Goal: Task Accomplishment & Management: Manage account settings

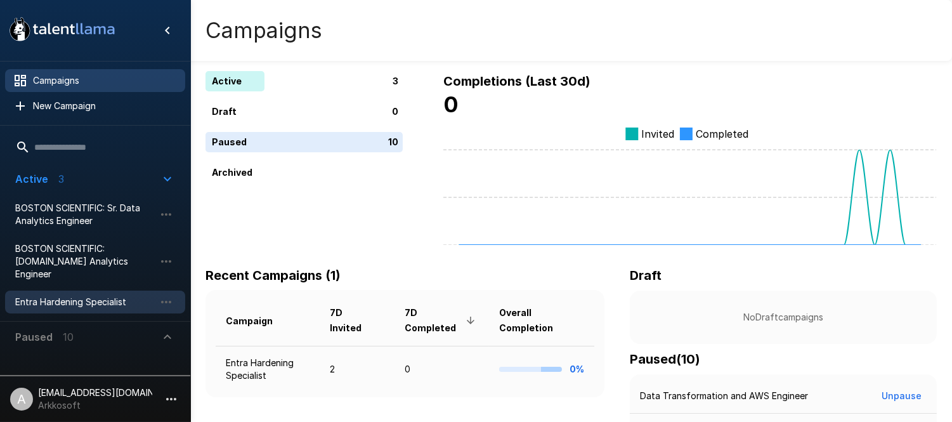
click at [89, 296] on span "Entra Hardening Specialist" at bounding box center [85, 302] width 140 height 13
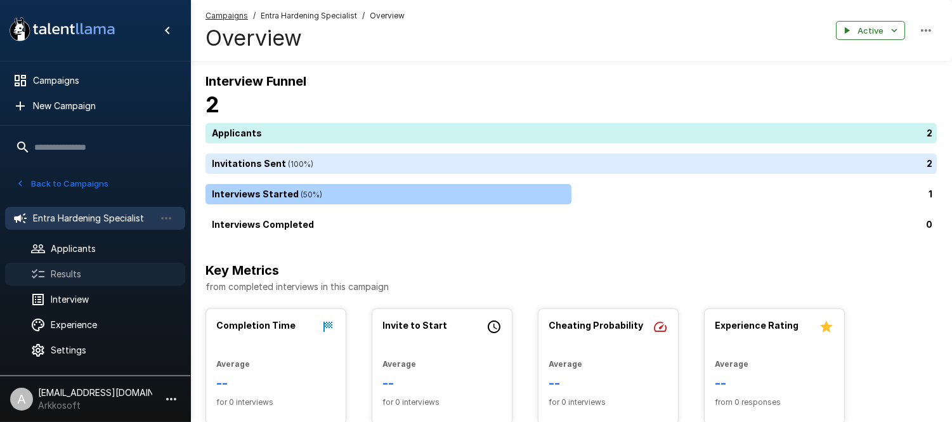
click at [91, 273] on span "Results" at bounding box center [113, 274] width 124 height 13
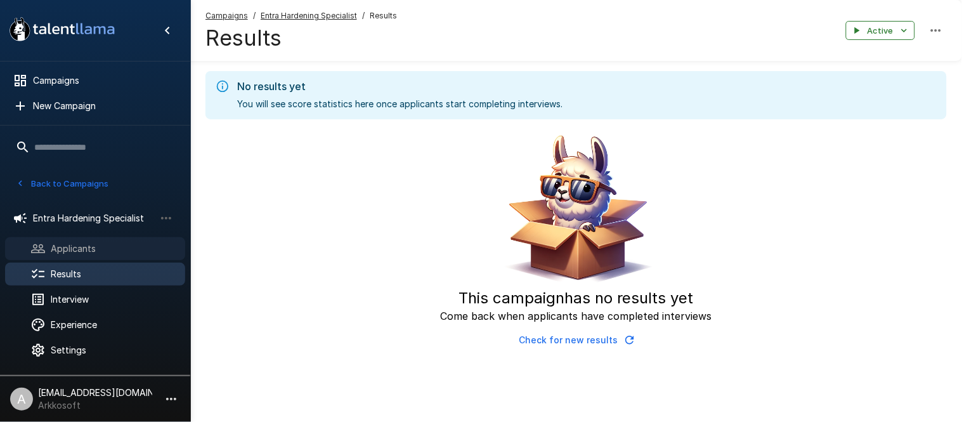
click at [92, 252] on span "Applicants" at bounding box center [113, 248] width 124 height 13
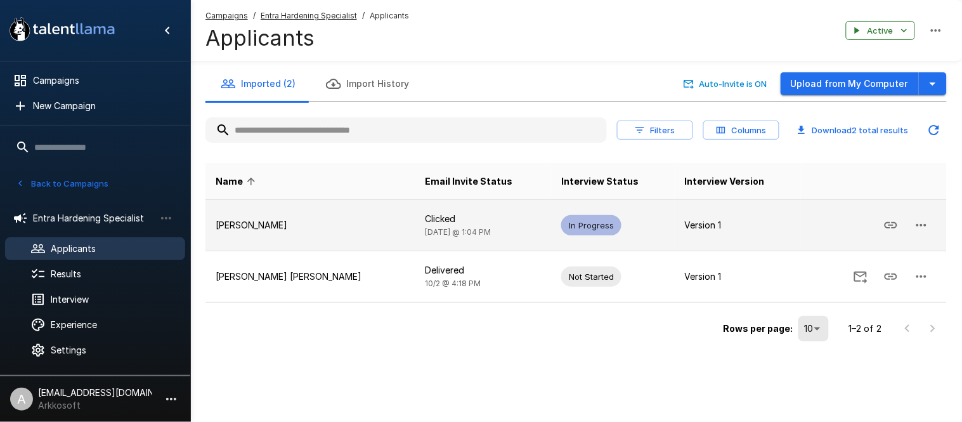
click at [433, 213] on p "Clicked" at bounding box center [484, 219] width 116 height 13
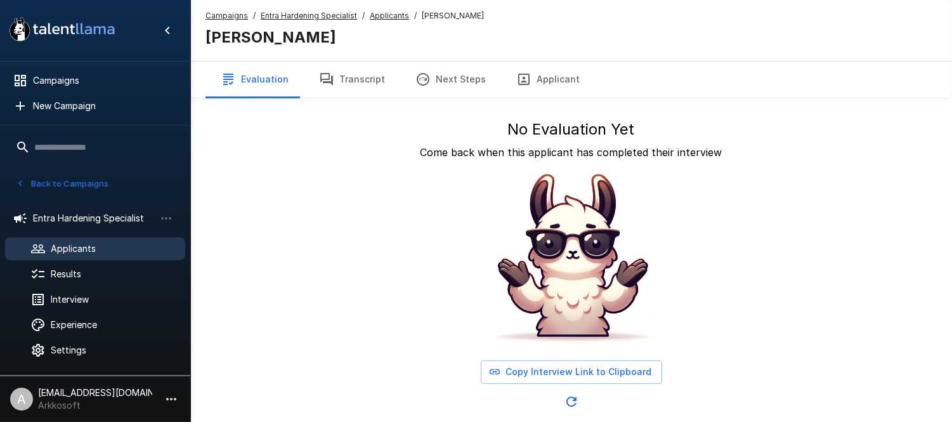
click at [353, 70] on button "Transcript" at bounding box center [352, 80] width 96 height 36
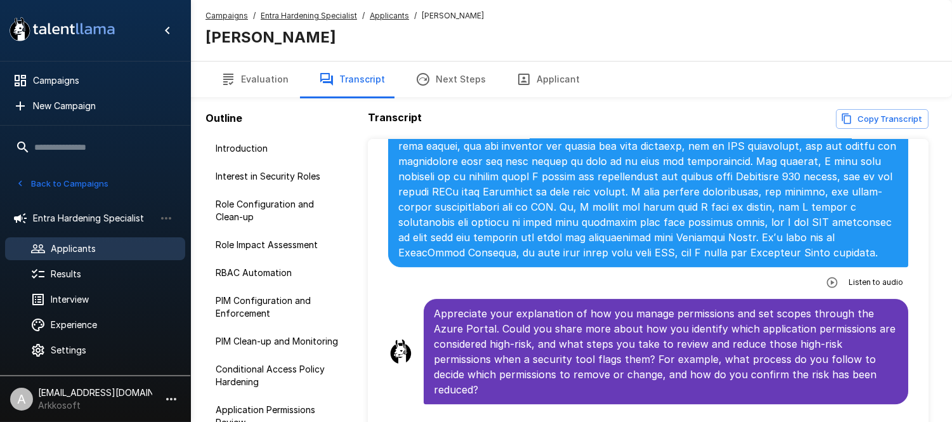
scroll to position [7215, 0]
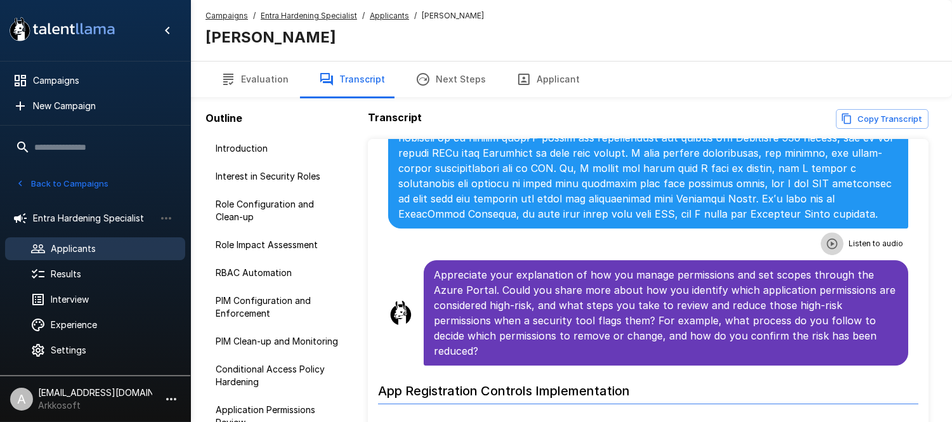
click at [826, 237] on icon "button" at bounding box center [832, 243] width 13 height 13
click at [774, 239] on icon "button" at bounding box center [780, 245] width 13 height 13
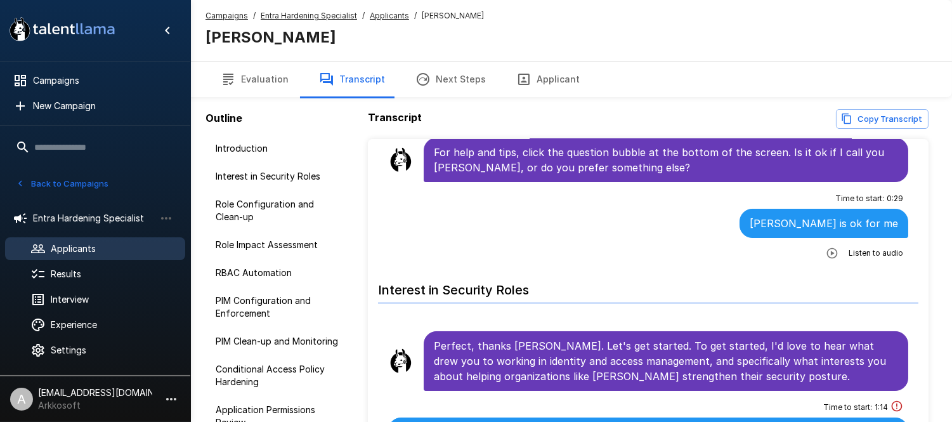
scroll to position [0, 0]
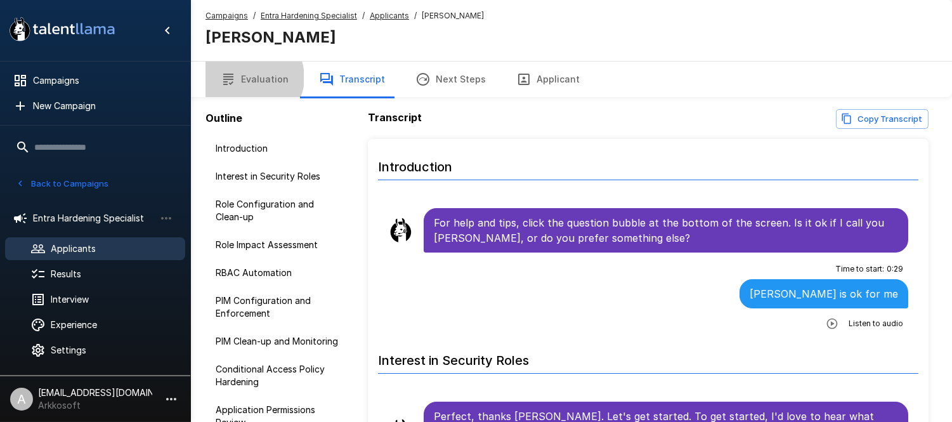
click at [251, 77] on button "Evaluation" at bounding box center [255, 80] width 98 height 36
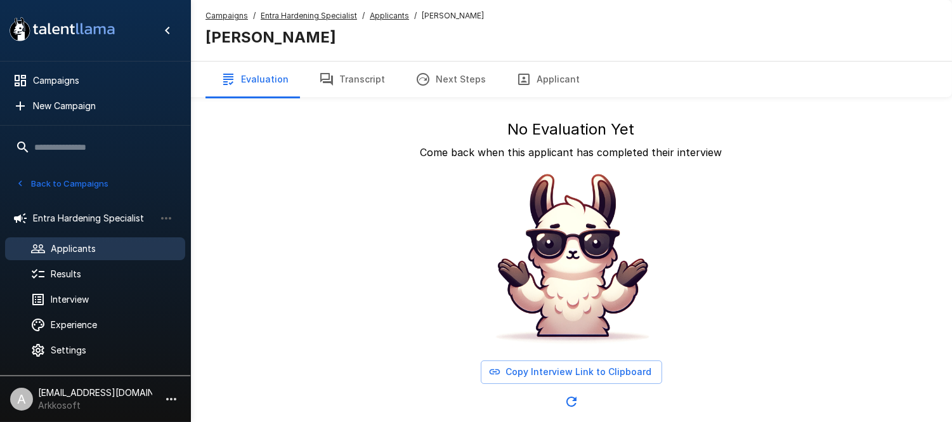
drag, startPoint x: 330, startPoint y: 70, endPoint x: 358, endPoint y: 80, distance: 29.5
click at [330, 70] on button "Transcript" at bounding box center [352, 80] width 96 height 36
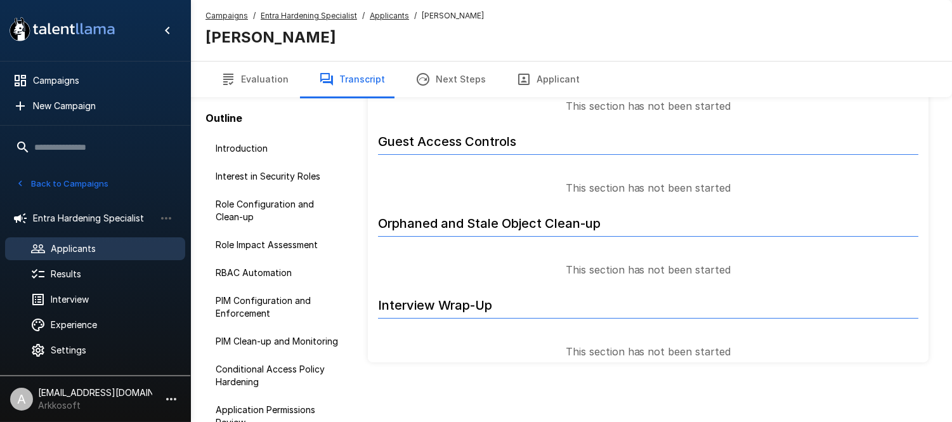
scroll to position [86, 0]
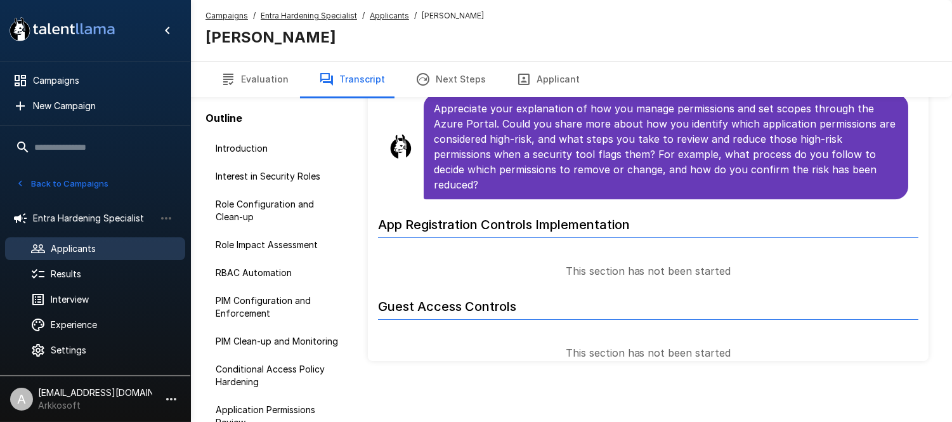
scroll to position [7320, 0]
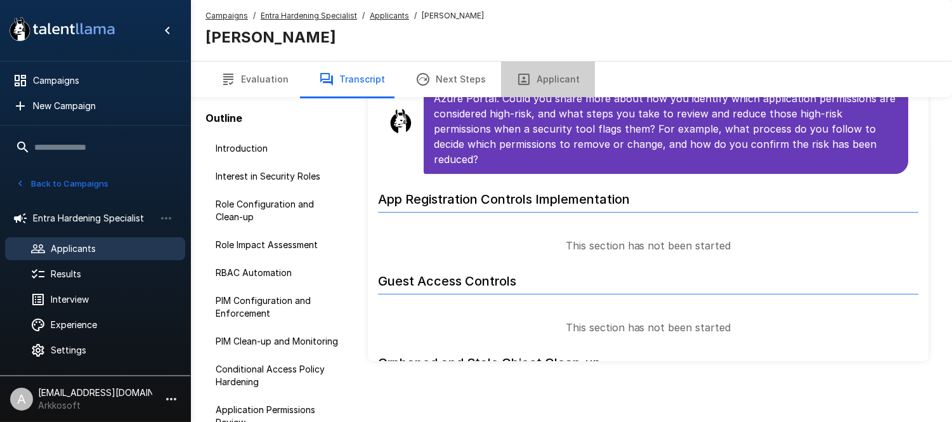
click at [552, 90] on button "Applicant" at bounding box center [548, 80] width 94 height 36
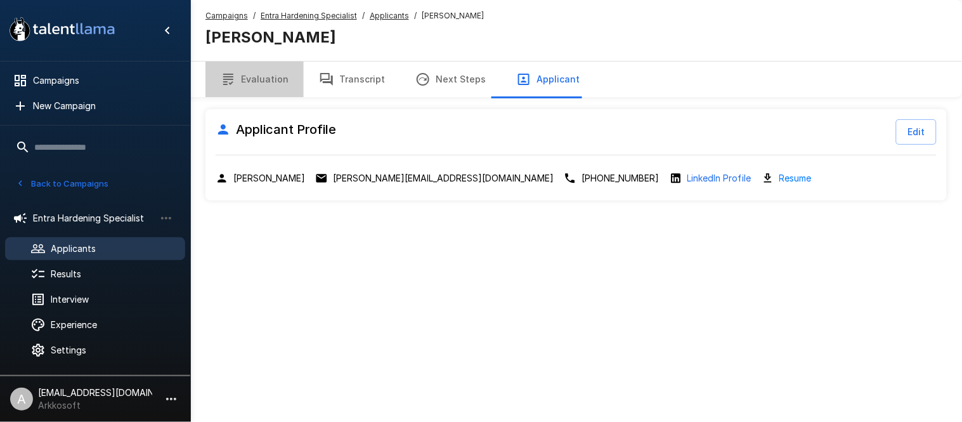
click at [281, 77] on button "Evaluation" at bounding box center [255, 80] width 98 height 36
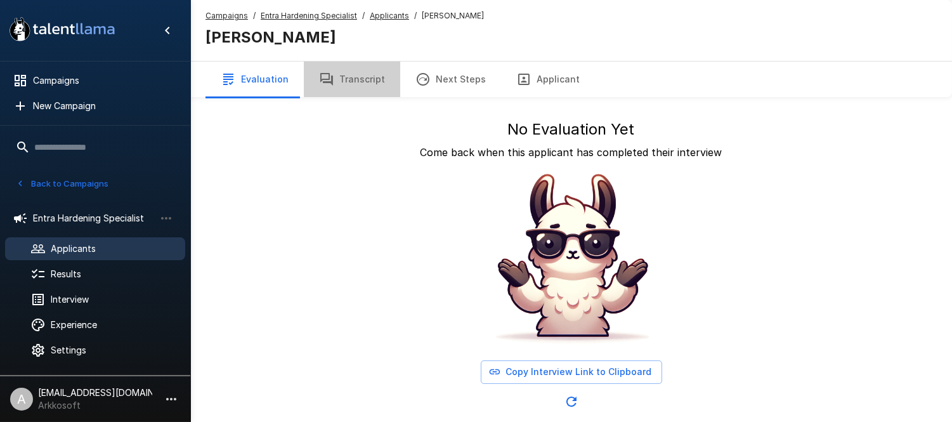
click at [358, 76] on button "Transcript" at bounding box center [352, 80] width 96 height 36
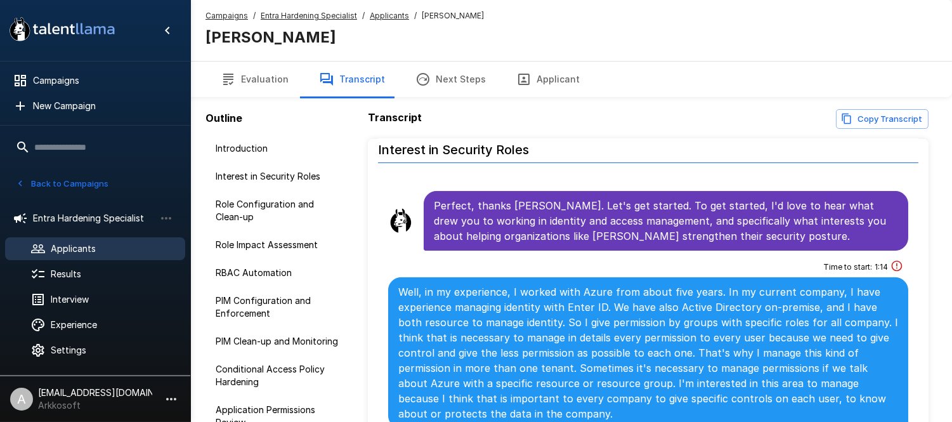
scroll to position [211, 0]
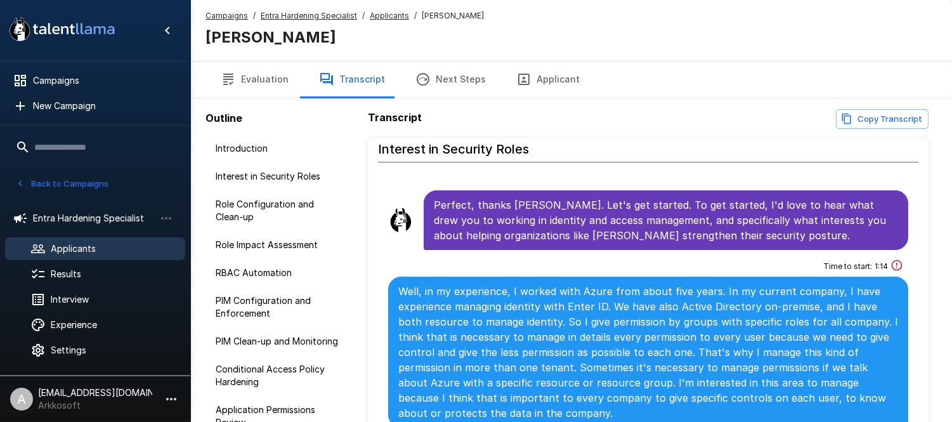
click at [875, 262] on span "1 : 14" at bounding box center [881, 266] width 13 height 13
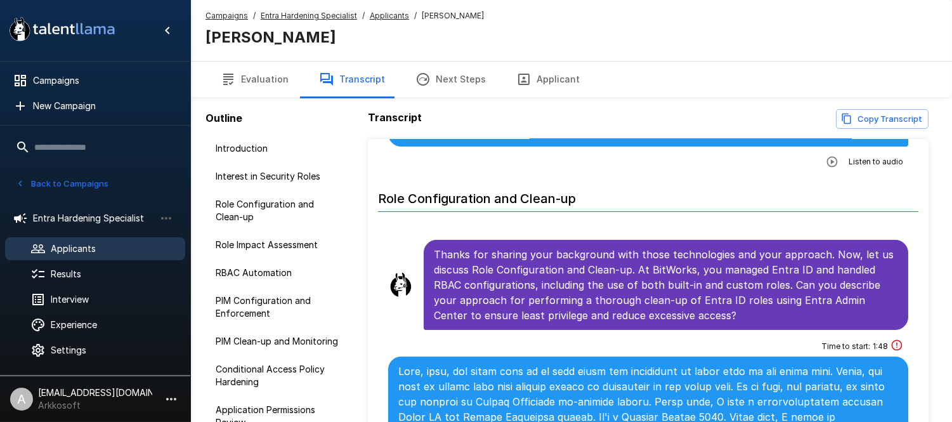
scroll to position [493, 0]
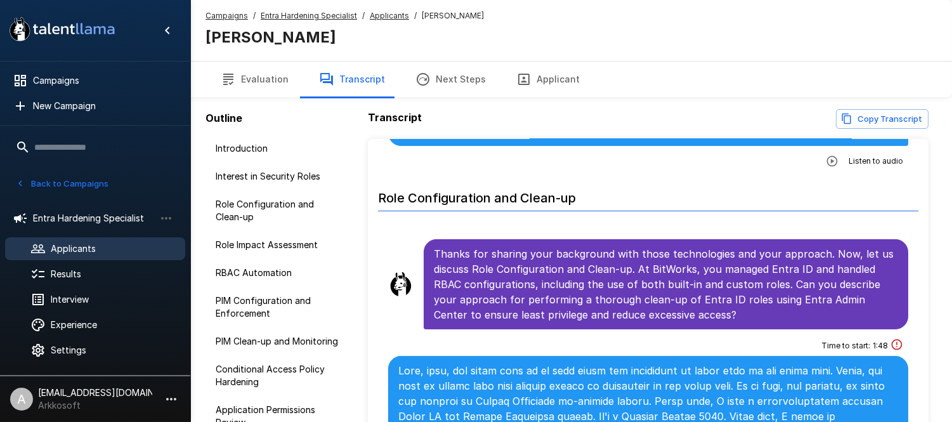
click at [847, 351] on span "Time to start :" at bounding box center [845, 345] width 49 height 13
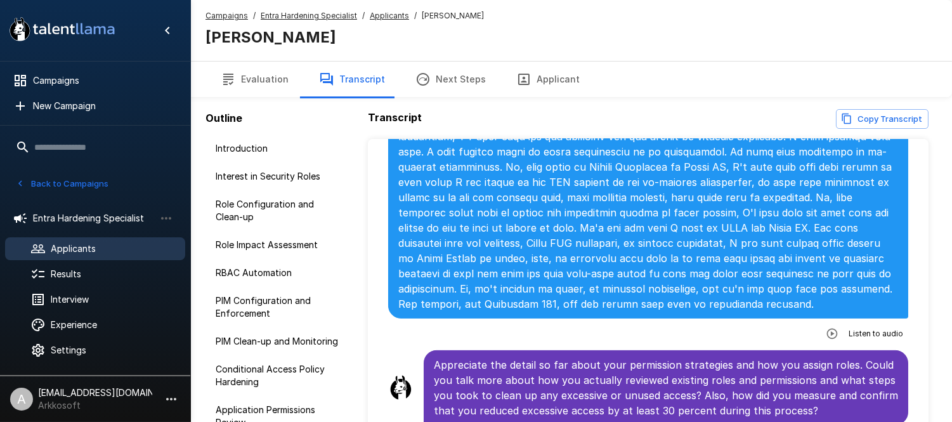
scroll to position [916, 0]
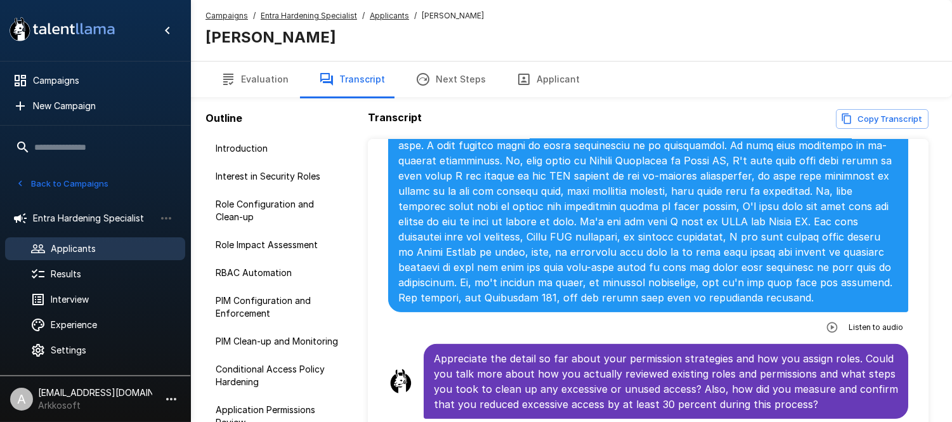
click at [827, 325] on icon "button" at bounding box center [832, 327] width 11 height 11
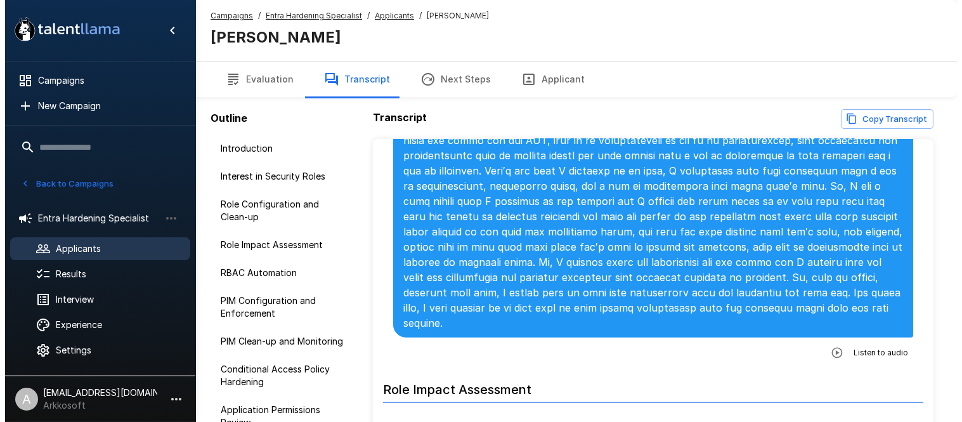
scroll to position [2114, 0]
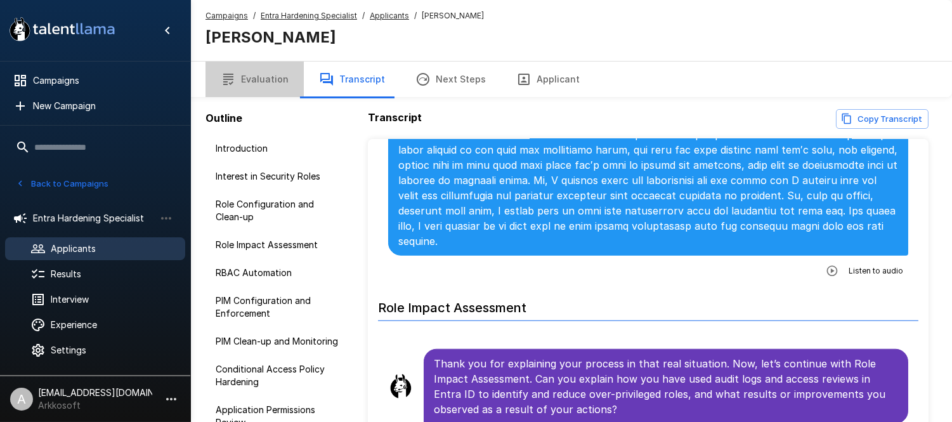
click at [257, 75] on button "Evaluation" at bounding box center [255, 80] width 98 height 36
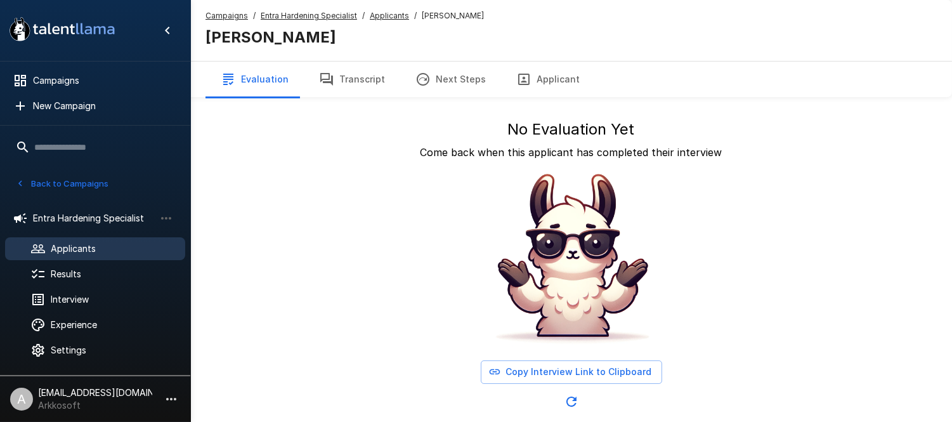
click at [541, 80] on button "Applicant" at bounding box center [548, 80] width 94 height 36
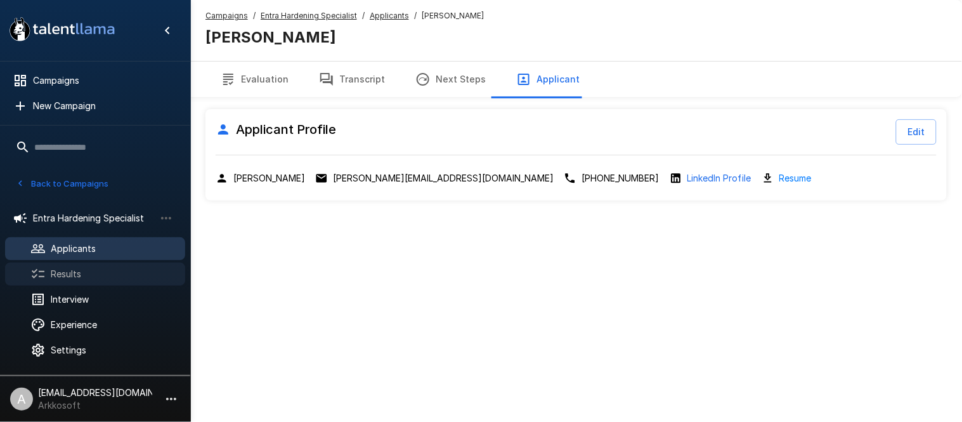
click at [105, 271] on span "Results" at bounding box center [113, 274] width 124 height 13
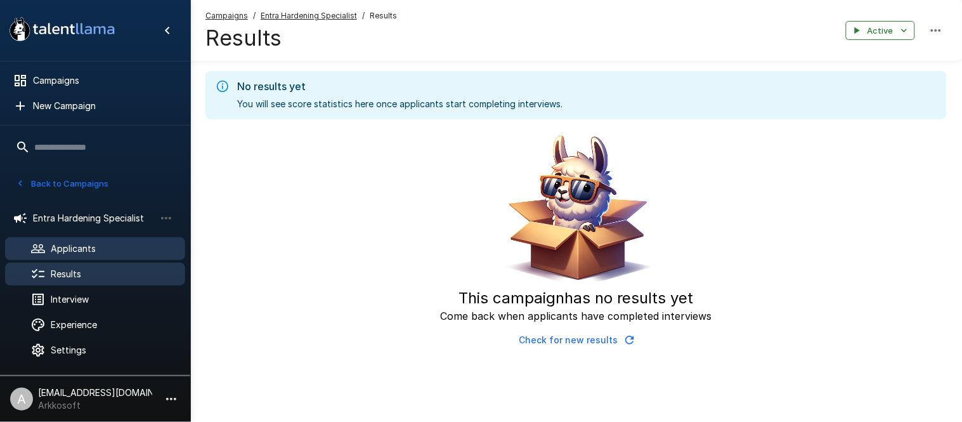
click at [85, 242] on span "Applicants" at bounding box center [113, 248] width 124 height 13
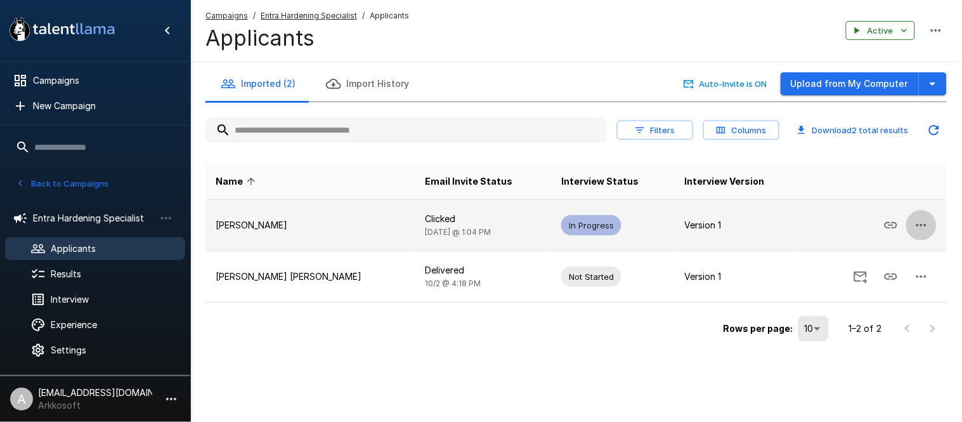
click at [921, 223] on icon "button" at bounding box center [921, 225] width 15 height 15
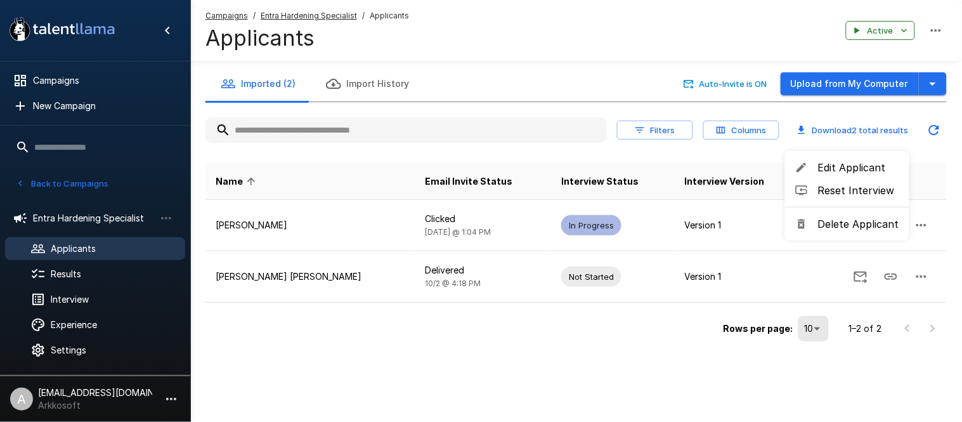
click at [844, 192] on span "Reset Interview" at bounding box center [858, 190] width 81 height 15
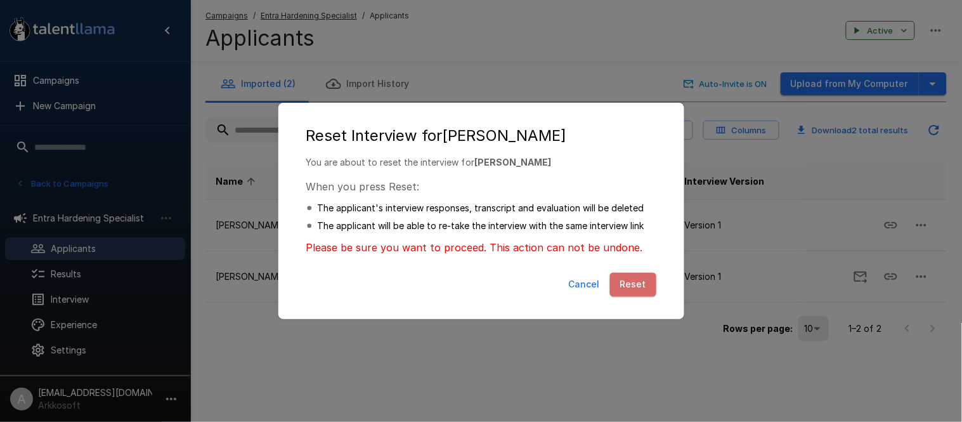
click at [632, 281] on button "Reset" at bounding box center [633, 284] width 46 height 23
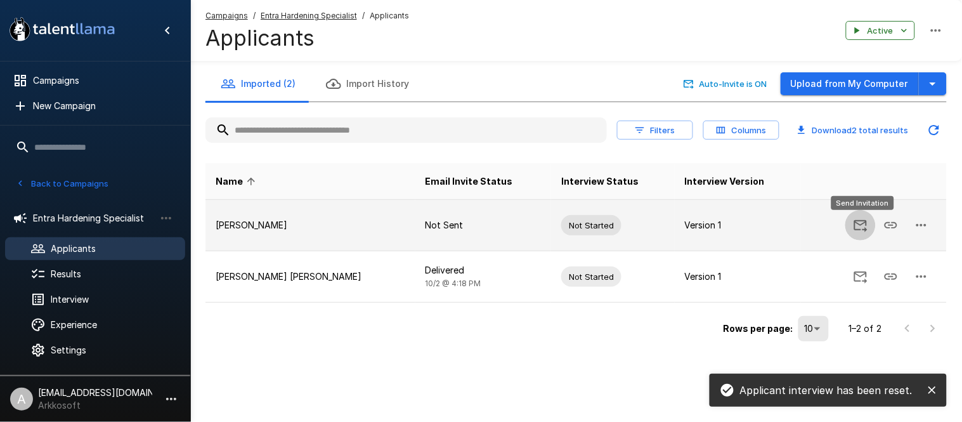
click at [859, 223] on icon "Send Invitation" at bounding box center [860, 226] width 13 height 12
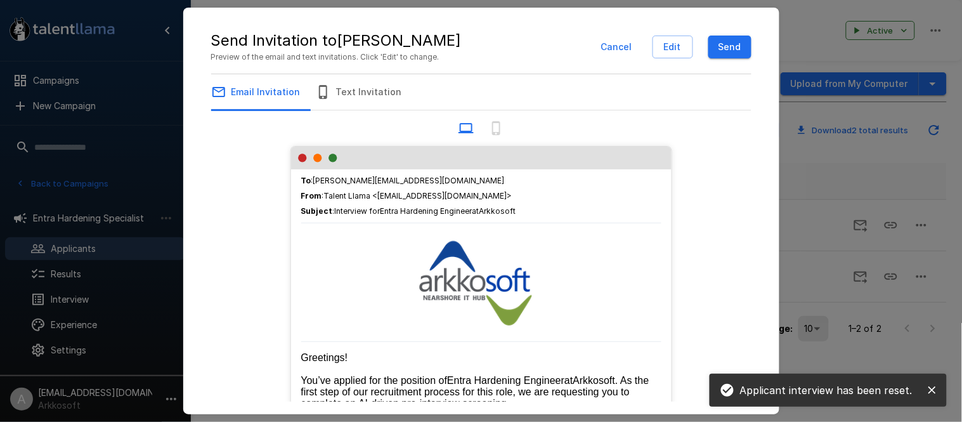
click at [725, 45] on button "Send" at bounding box center [730, 47] width 43 height 23
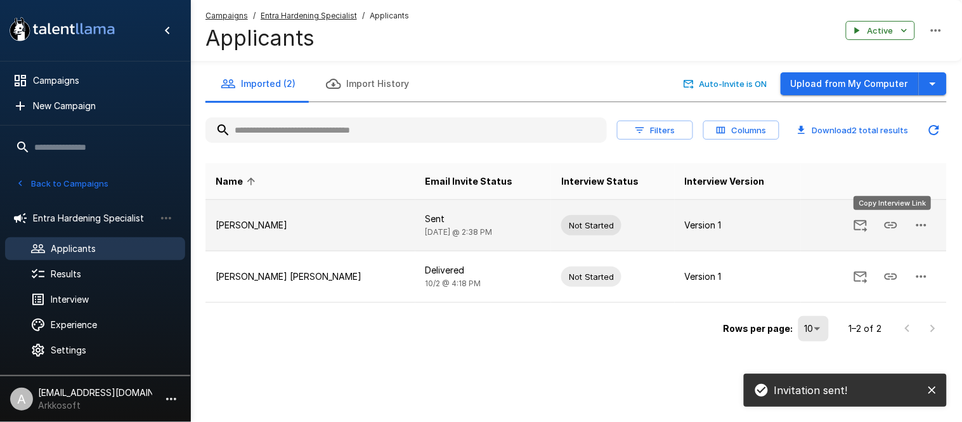
click at [889, 221] on icon "Copy Interview Link" at bounding box center [891, 225] width 15 height 15
